Goal: Transaction & Acquisition: Subscribe to service/newsletter

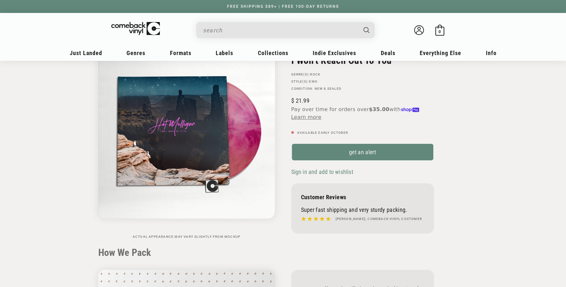
scroll to position [57, 0]
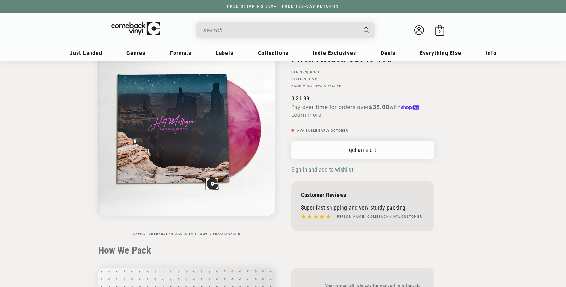
click at [355, 147] on link "get an alert" at bounding box center [362, 150] width 143 height 18
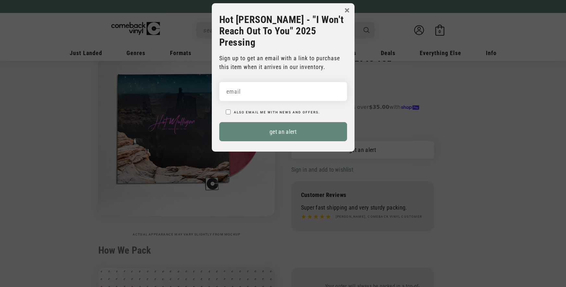
scroll to position [0, 0]
click at [236, 83] on input "email" at bounding box center [283, 91] width 128 height 19
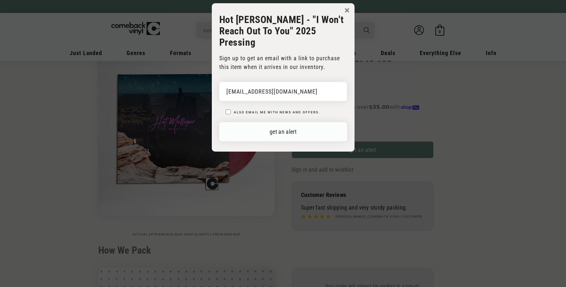
type input "danieljnewton97@gmail.com"
click at [293, 122] on button "get an alert" at bounding box center [283, 131] width 128 height 19
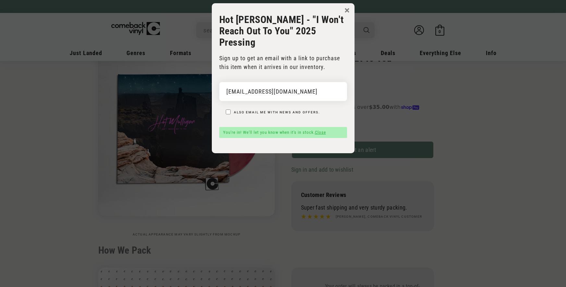
click at [325, 130] on link "Close" at bounding box center [320, 132] width 11 height 5
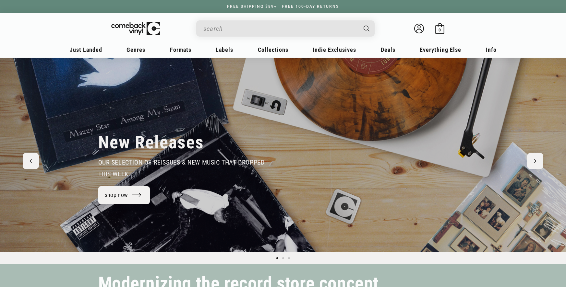
click at [240, 28] on input "When autocomplete results are available use up and down arrows to review and en…" at bounding box center [280, 28] width 154 height 13
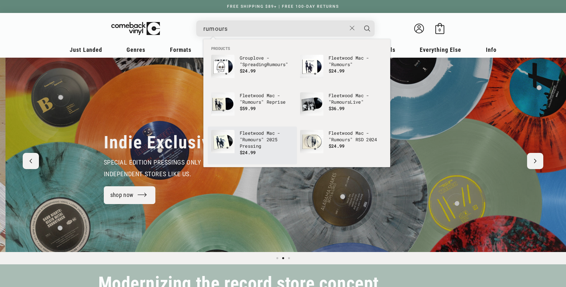
scroll to position [0, 566]
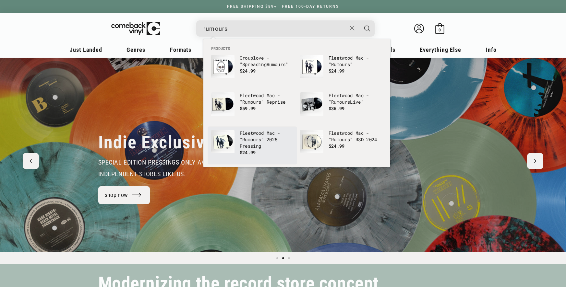
click at [258, 138] on b "Rumours" at bounding box center [251, 140] width 19 height 6
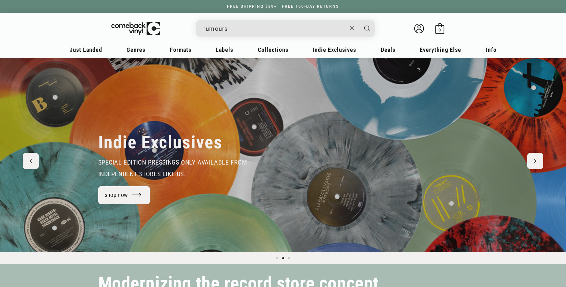
click at [303, 32] on input "rumours" at bounding box center [274, 28] width 143 height 13
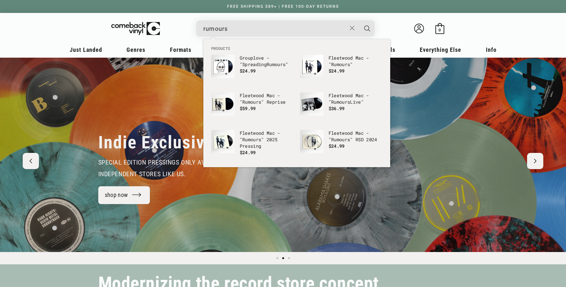
click at [333, 62] on b "Rumours" at bounding box center [340, 64] width 19 height 6
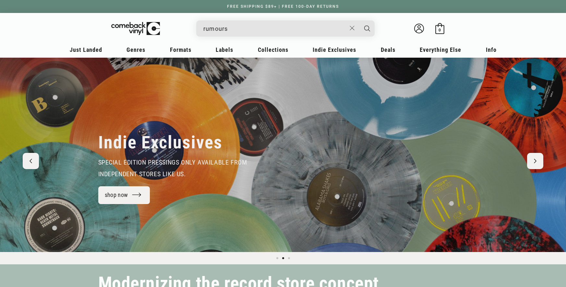
click at [300, 34] on input "rumours" at bounding box center [274, 28] width 143 height 13
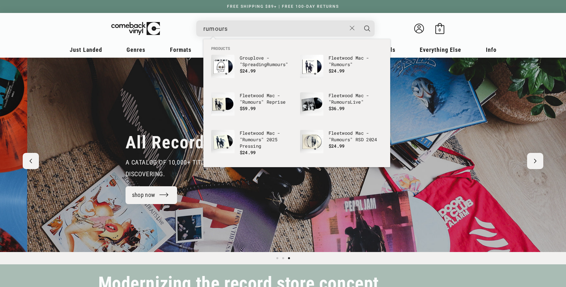
scroll to position [0, 1132]
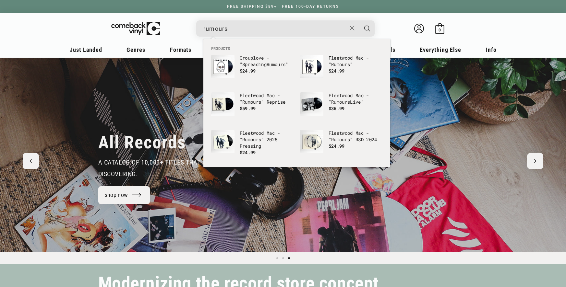
click at [299, 32] on input "rumours" at bounding box center [274, 28] width 143 height 13
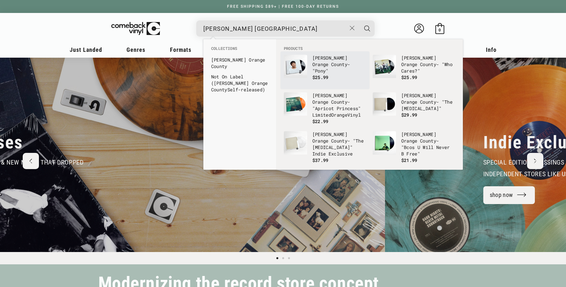
type input "rex orange county"
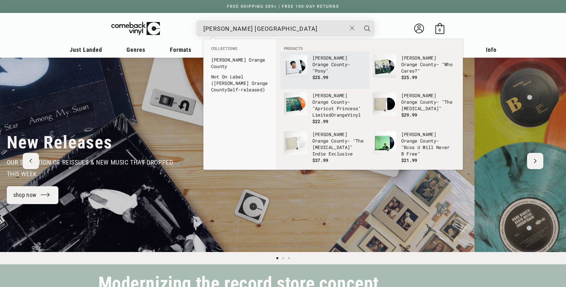
click at [345, 61] on p "Rex Orange County - "Pony"" at bounding box center [339, 64] width 54 height 19
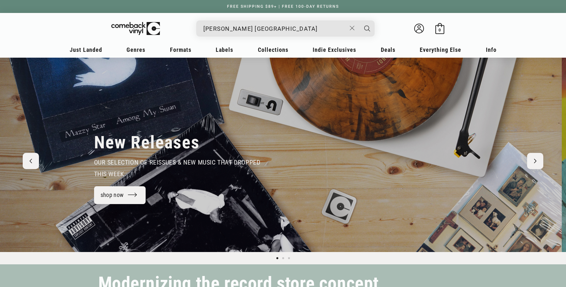
scroll to position [0, 0]
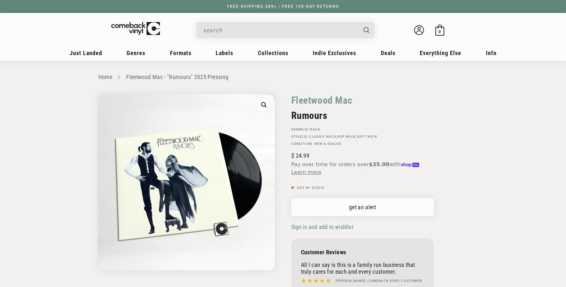
click at [346, 207] on link "get an alert" at bounding box center [362, 207] width 143 height 18
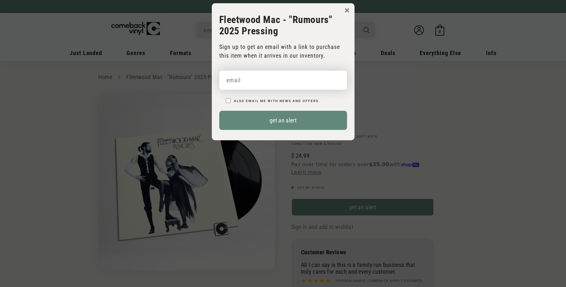
drag, startPoint x: 286, startPoint y: 82, endPoint x: 292, endPoint y: 84, distance: 6.1
click at [286, 82] on input "email" at bounding box center [283, 80] width 128 height 19
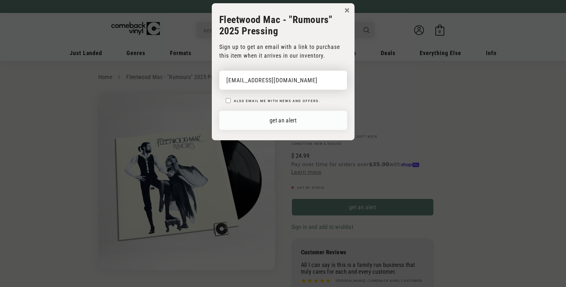
type input "[EMAIL_ADDRESS][DOMAIN_NAME]"
click at [323, 116] on button "get an alert" at bounding box center [283, 120] width 128 height 19
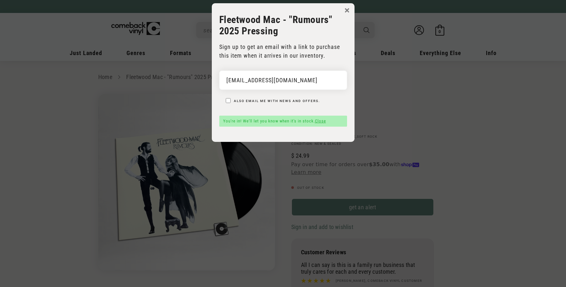
click at [323, 123] on link "Close" at bounding box center [320, 121] width 11 height 5
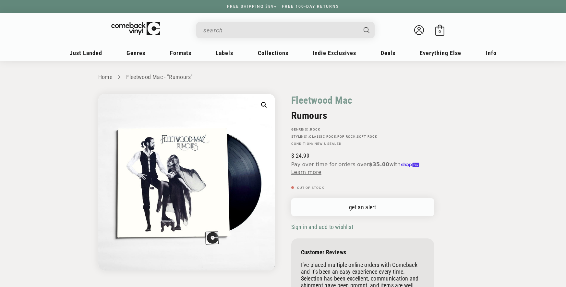
click at [361, 212] on link "get an alert" at bounding box center [362, 207] width 143 height 18
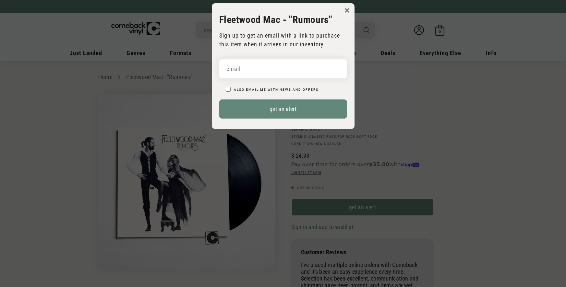
click at [294, 71] on input "email" at bounding box center [283, 68] width 128 height 19
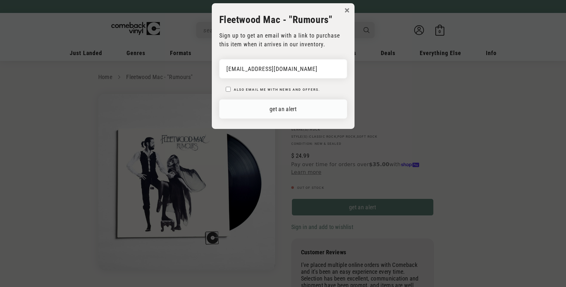
type input "[EMAIL_ADDRESS][DOMAIN_NAME]"
click at [333, 112] on button "get an alert" at bounding box center [283, 109] width 128 height 19
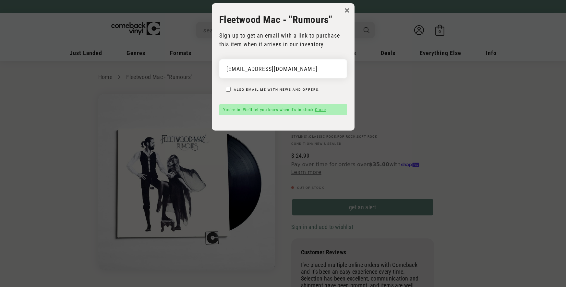
click at [324, 109] on link "Close" at bounding box center [320, 109] width 11 height 5
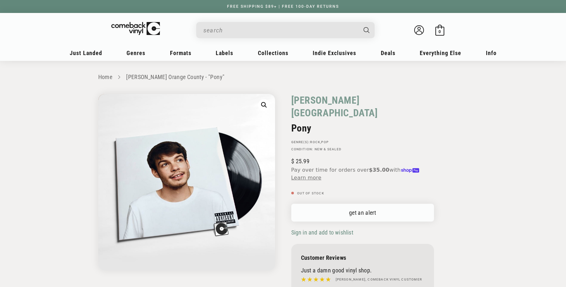
click at [364, 205] on link "get an alert" at bounding box center [362, 213] width 143 height 18
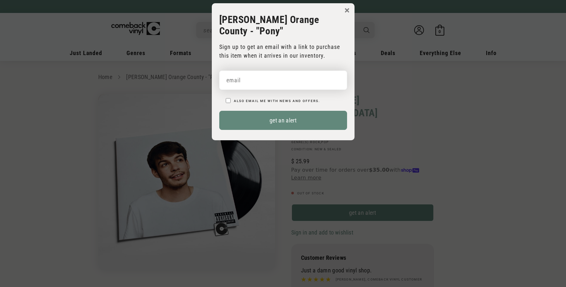
drag, startPoint x: 299, startPoint y: 64, endPoint x: 303, endPoint y: 69, distance: 6.2
click at [299, 71] on input "email" at bounding box center [283, 80] width 128 height 19
paste input "[EMAIL_ADDRESS][DOMAIN_NAME]"
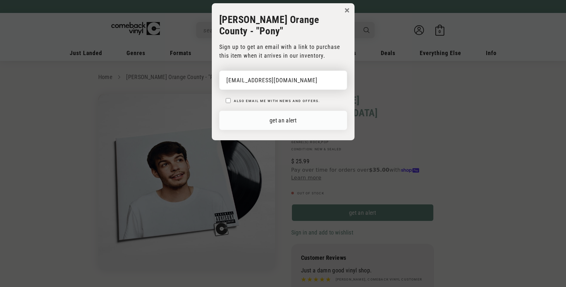
type input "[EMAIL_ADDRESS][DOMAIN_NAME]"
click at [322, 111] on button "get an alert" at bounding box center [283, 120] width 128 height 19
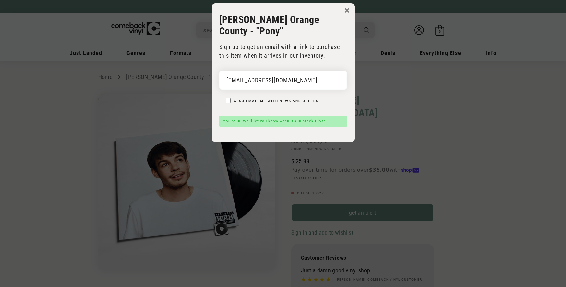
click at [323, 119] on link "Close" at bounding box center [320, 121] width 11 height 5
